Goal: Use online tool/utility

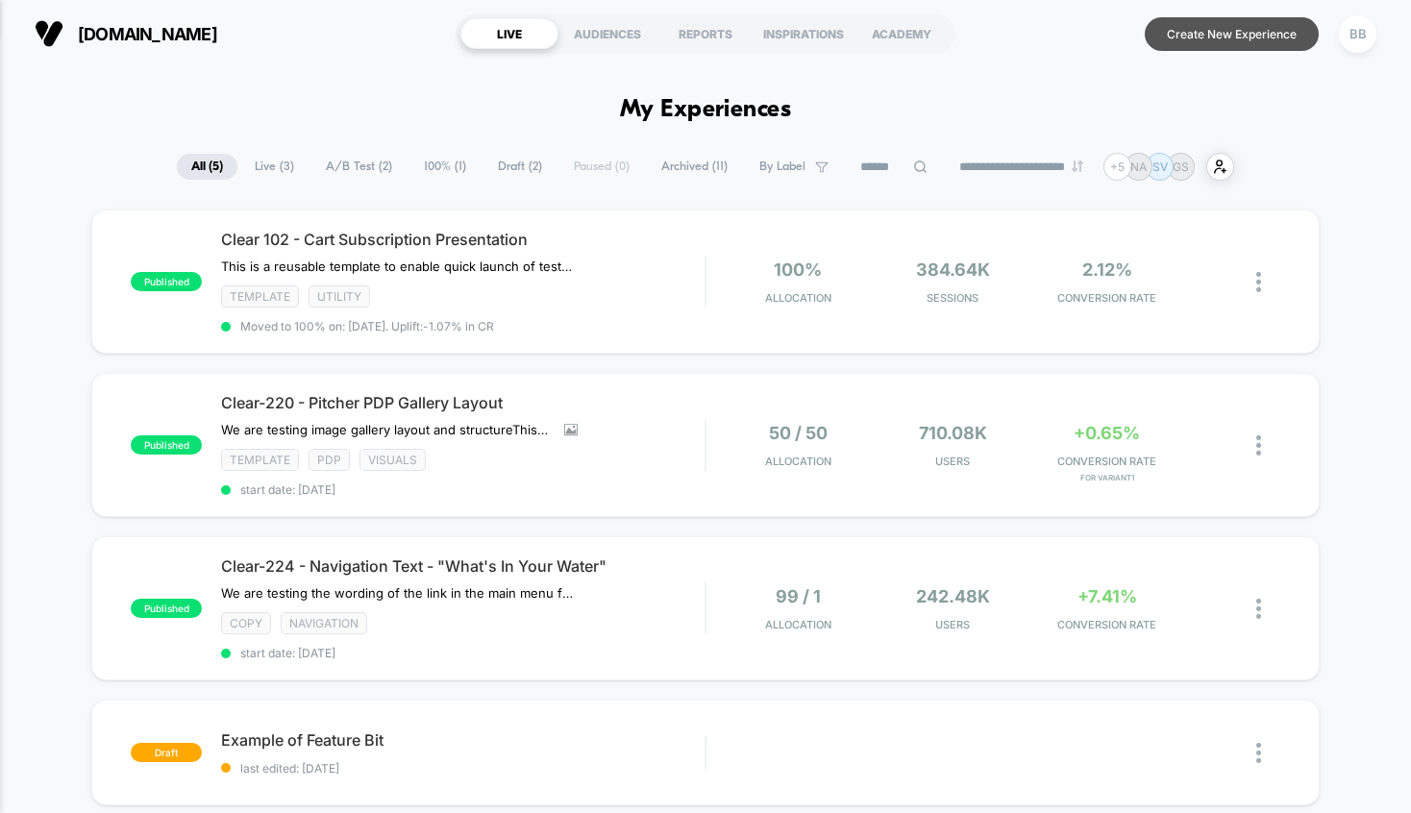
click at [1222, 29] on button "Create New Experience" at bounding box center [1231, 34] width 174 height 34
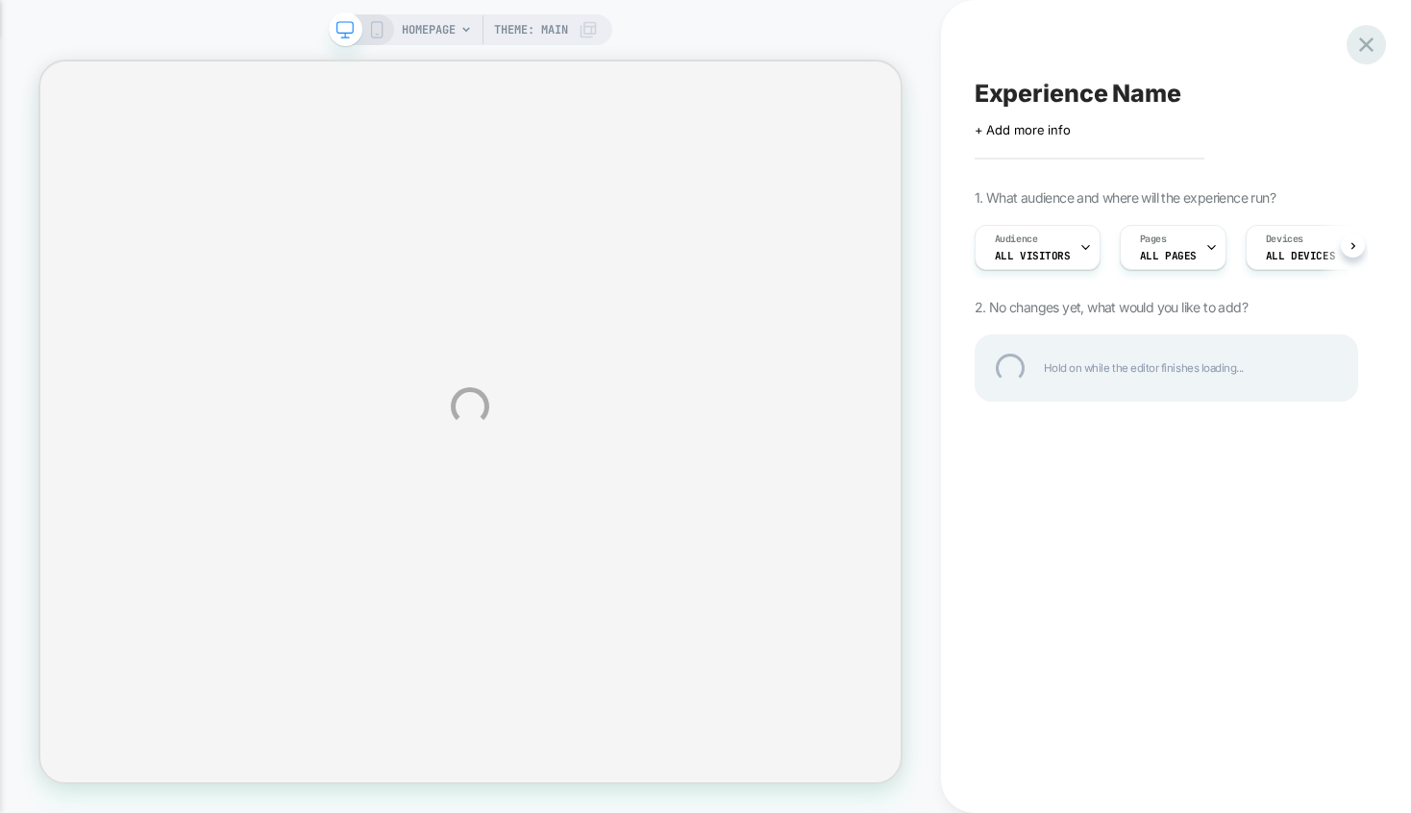
click at [1362, 48] on div at bounding box center [1365, 44] width 39 height 39
